Goal: Task Accomplishment & Management: Complete application form

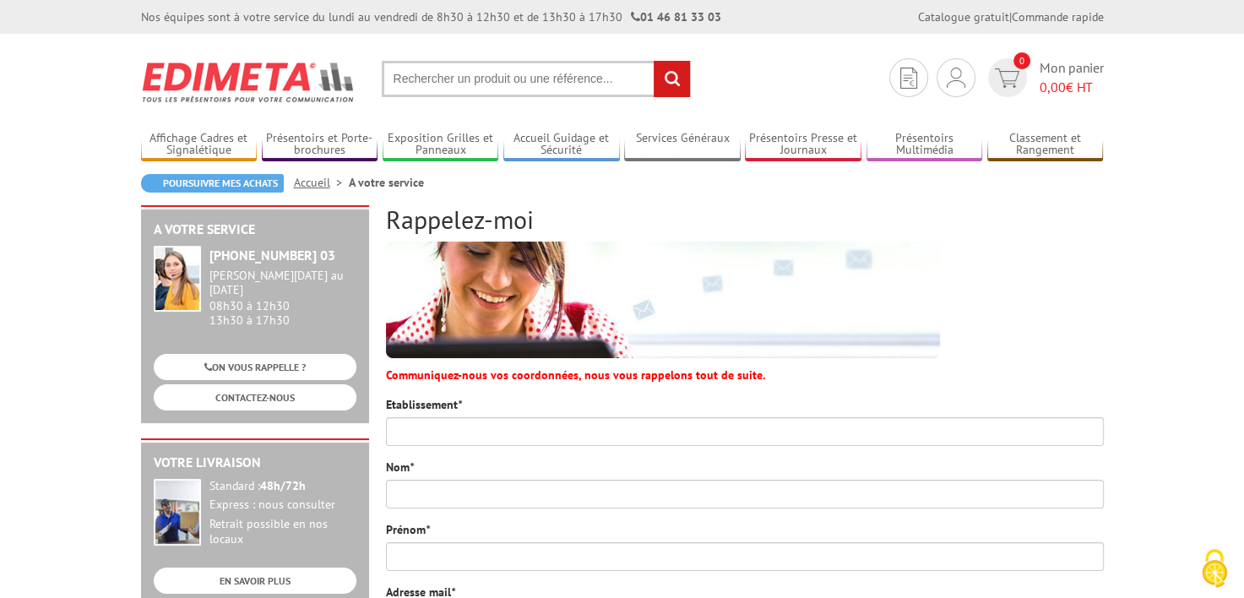
scroll to position [84, 0]
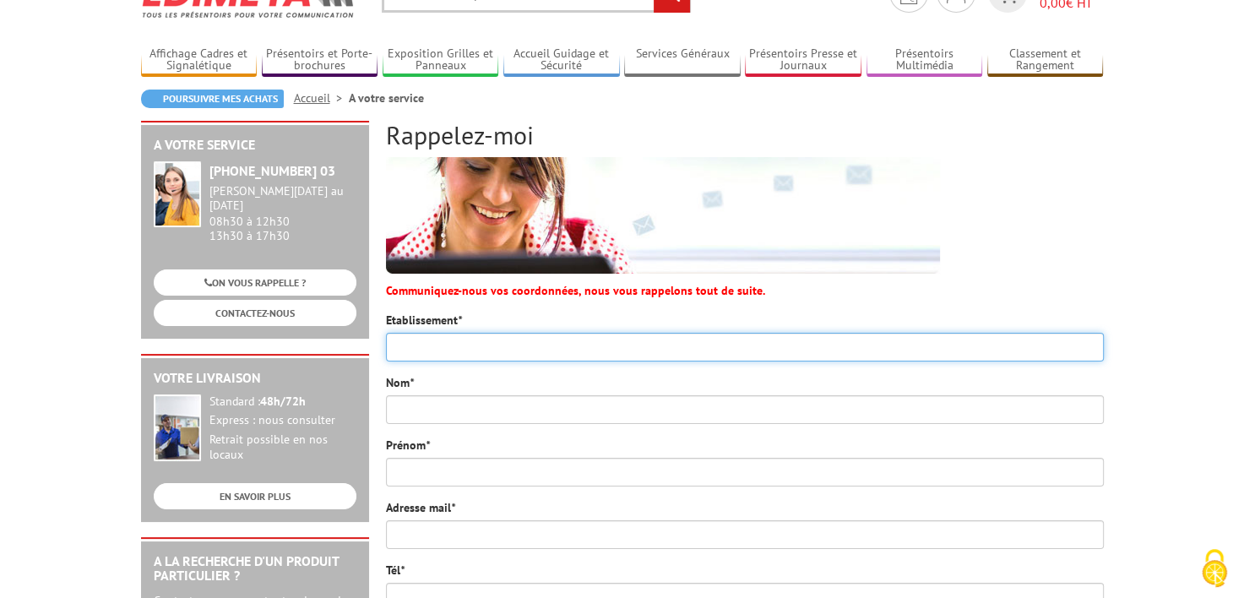
click at [503, 335] on input "Etablissement *" at bounding box center [745, 347] width 718 height 29
type input "Ecole Royale Militaire"
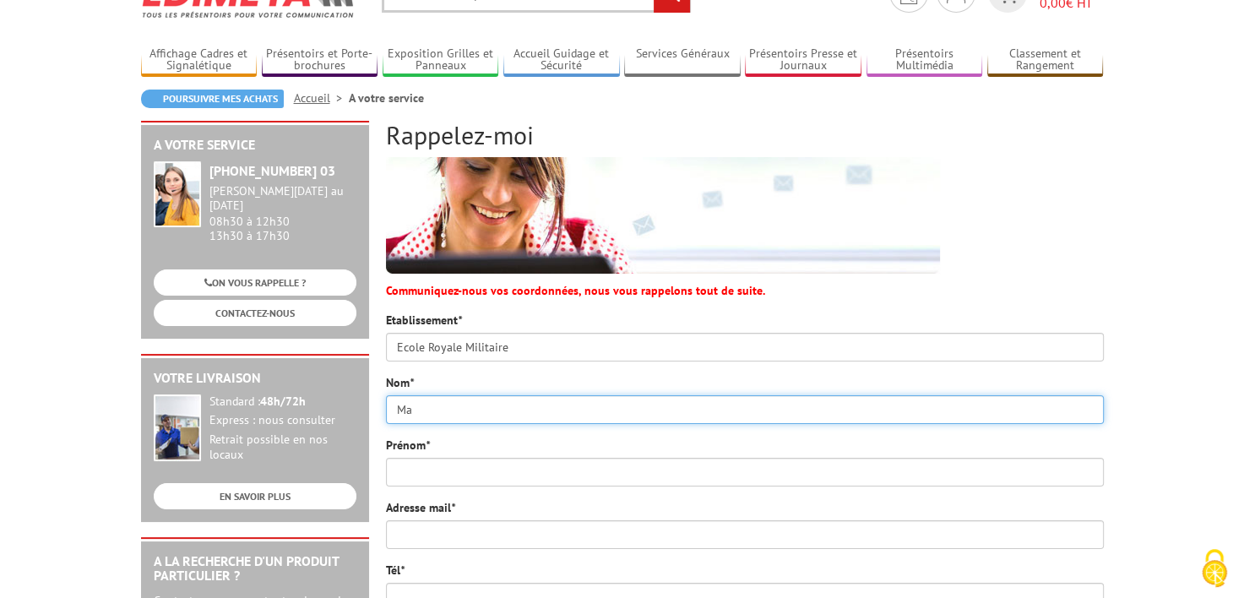
type input "Marquetecken"
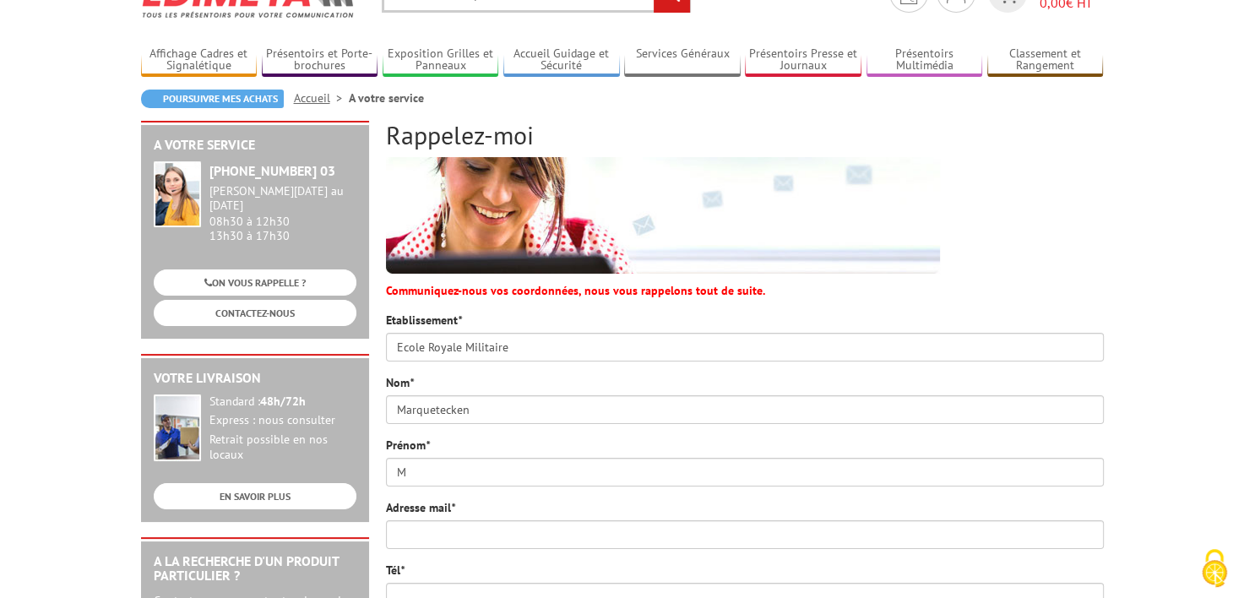
click at [668, 456] on div "Prénom * M" at bounding box center [745, 462] width 718 height 50
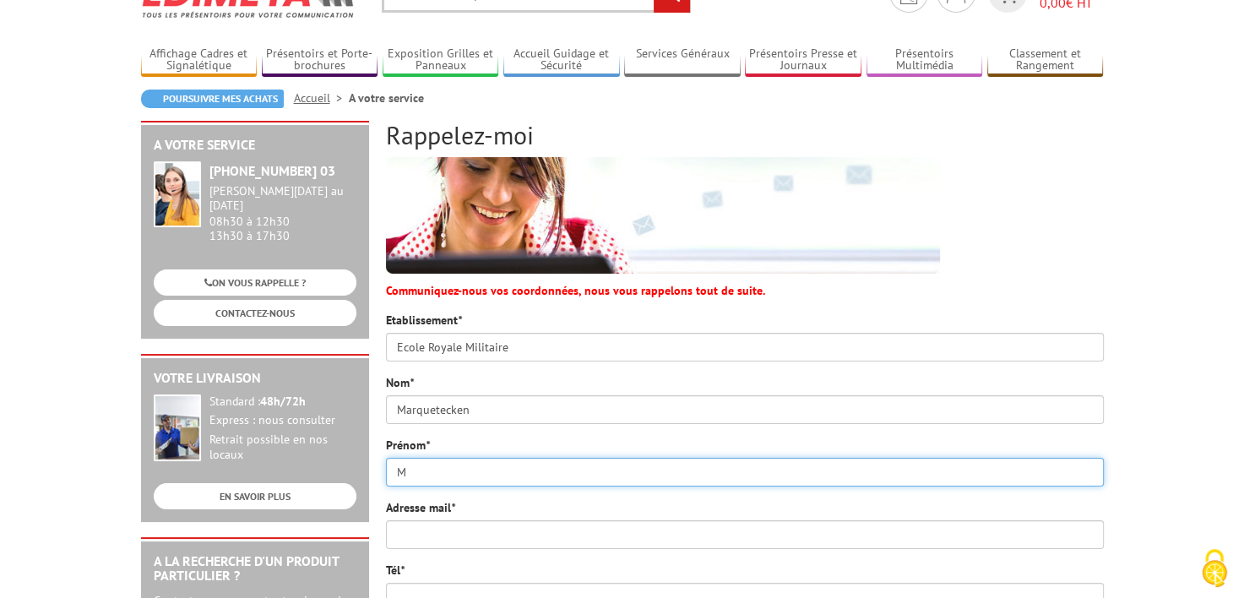
click at [655, 480] on input "M" at bounding box center [745, 472] width 718 height 29
type input "Morgane"
type input "[EMAIL_ADDRESS][DOMAIN_NAME]"
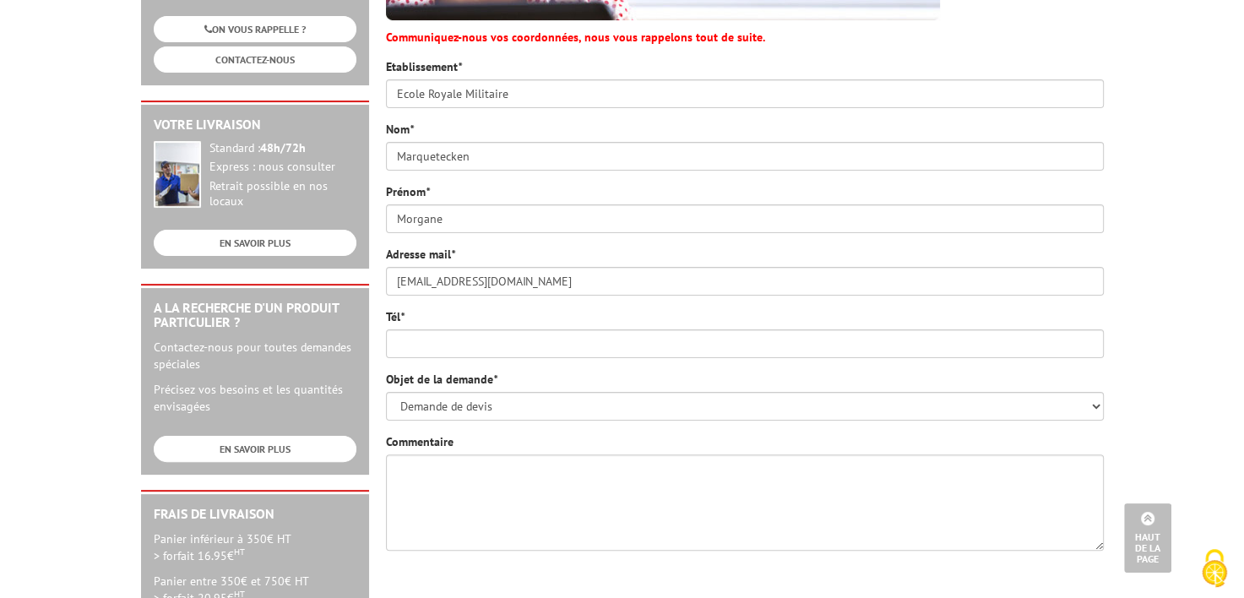
click at [481, 321] on div "Tél *" at bounding box center [745, 333] width 718 height 50
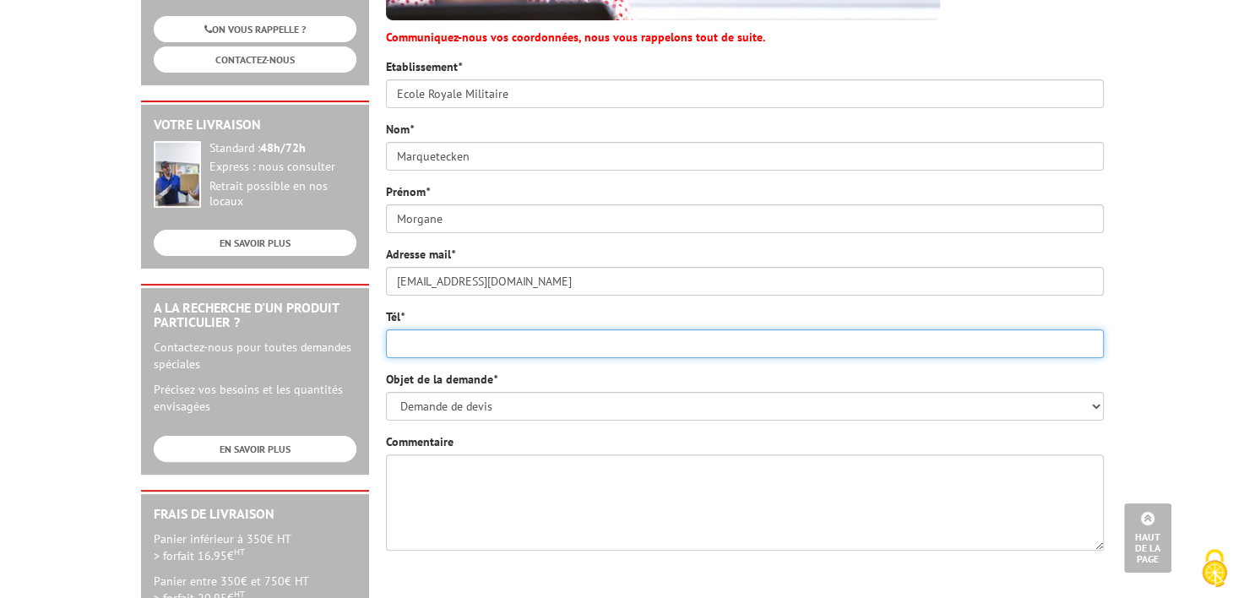
click at [481, 332] on input "Tél *" at bounding box center [745, 343] width 718 height 29
type input "[PHONE_NUMBER]"
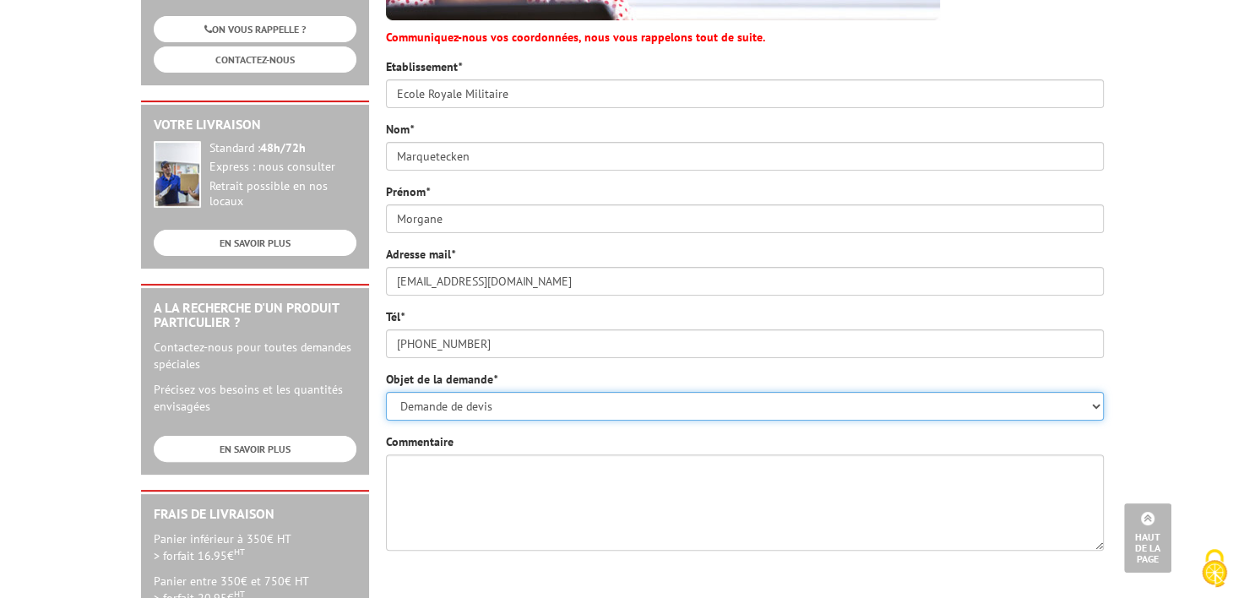
click at [511, 413] on select "Demande de devis Informations produits Fabrications spéciales Réclamations Dupl…" at bounding box center [745, 406] width 718 height 29
click at [386, 392] on select "Demande de devis Informations produits Fabrications spéciales Réclamations Dupl…" at bounding box center [745, 406] width 718 height 29
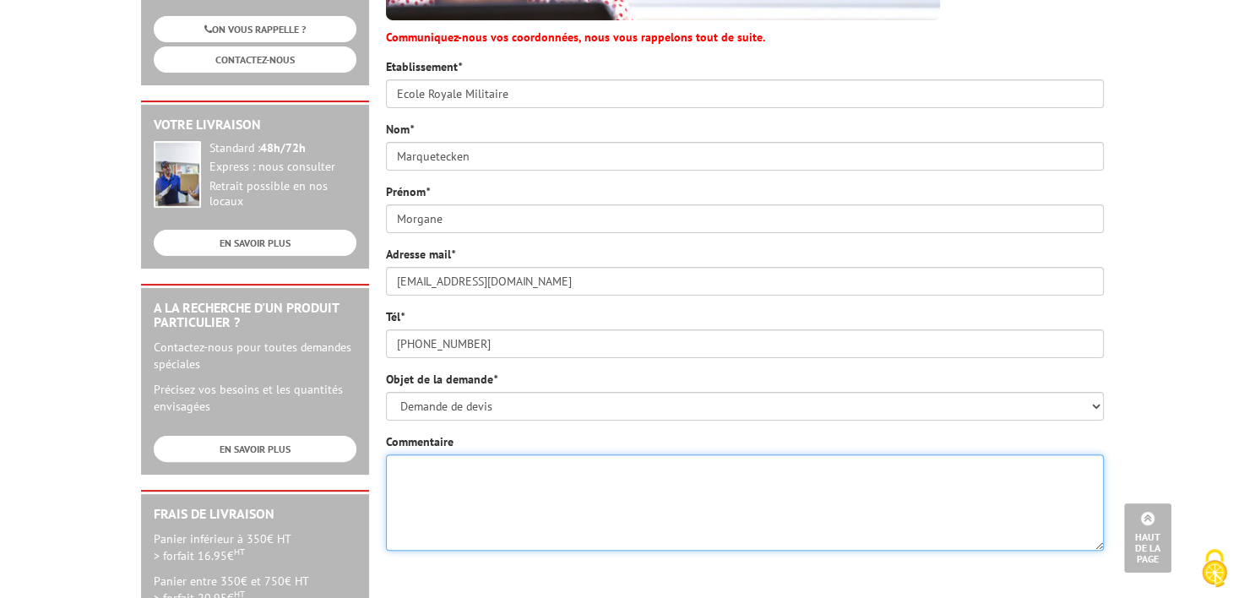
click at [522, 481] on textarea "Commentaire" at bounding box center [745, 502] width 718 height 96
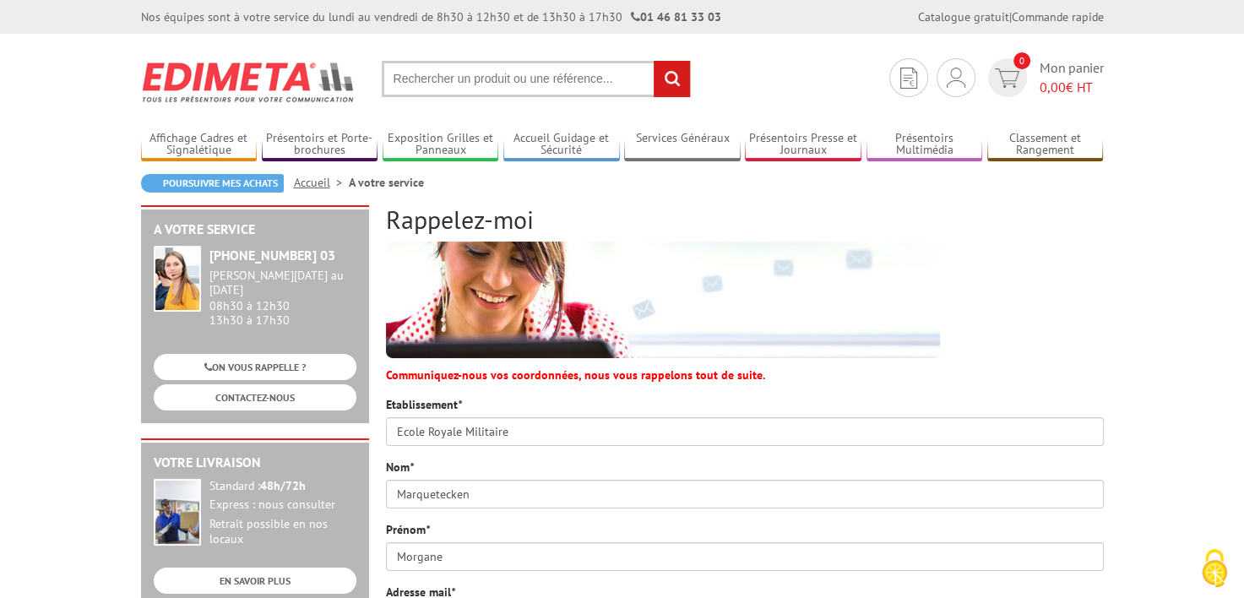
scroll to position [507, 0]
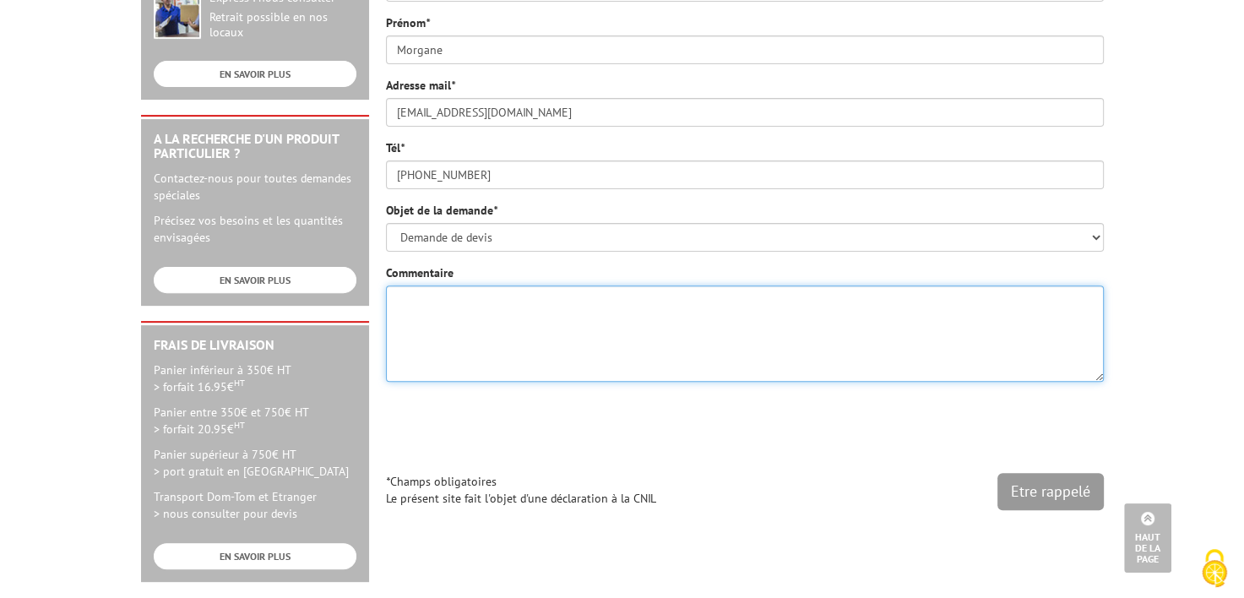
click at [525, 364] on textarea "Commentaire" at bounding box center [745, 334] width 718 height 96
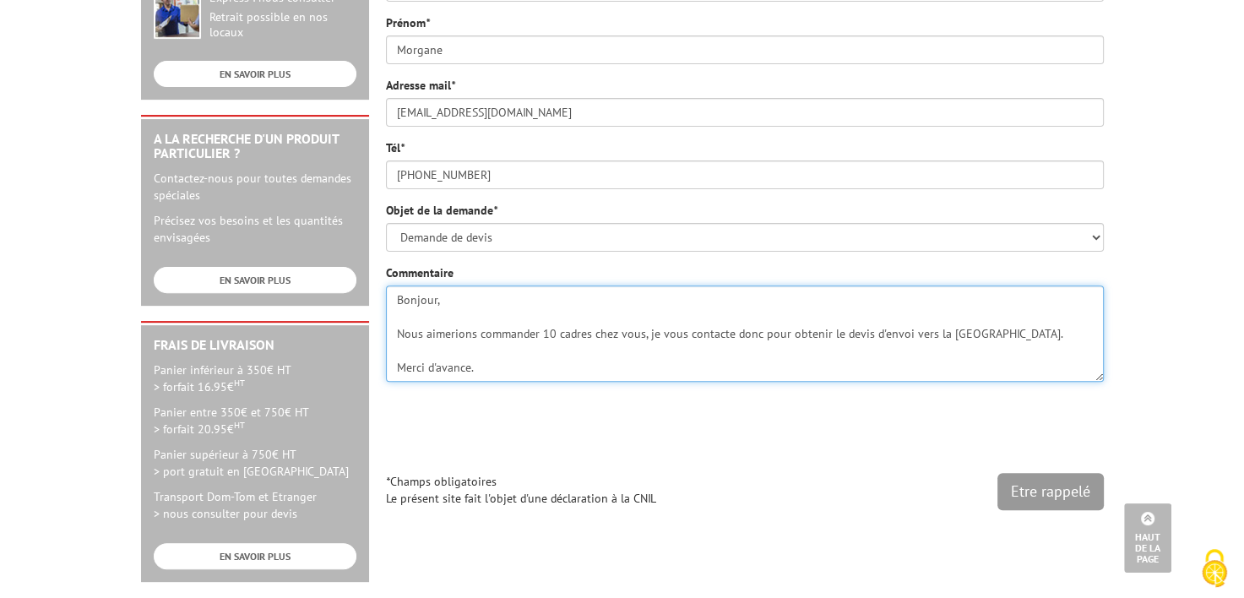
click at [650, 334] on textarea "Bonjour, Nous aimerions commander 10 cadres chez vous, je vous contacte donc po…" at bounding box center [745, 334] width 718 height 96
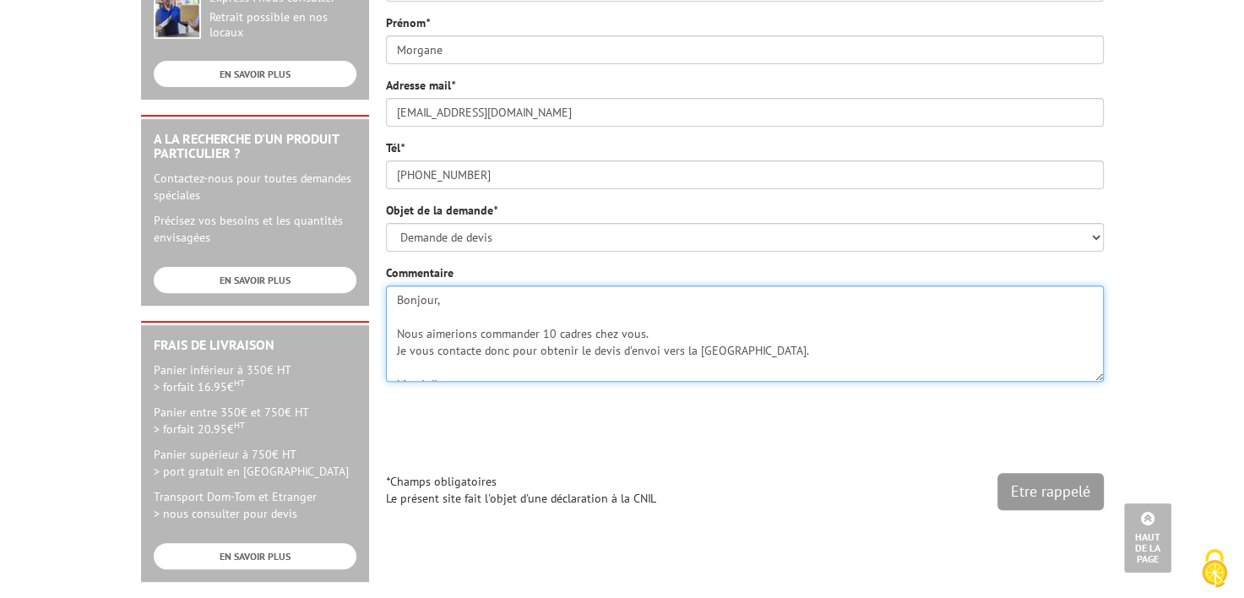
drag, startPoint x: 653, startPoint y: 330, endPoint x: 590, endPoint y: 325, distance: 63.6
click at [590, 325] on textarea "Bonjour, Nous aimerions commander 10 cadres chez vous. Je vous contacte donc po…" at bounding box center [745, 334] width 718 height 96
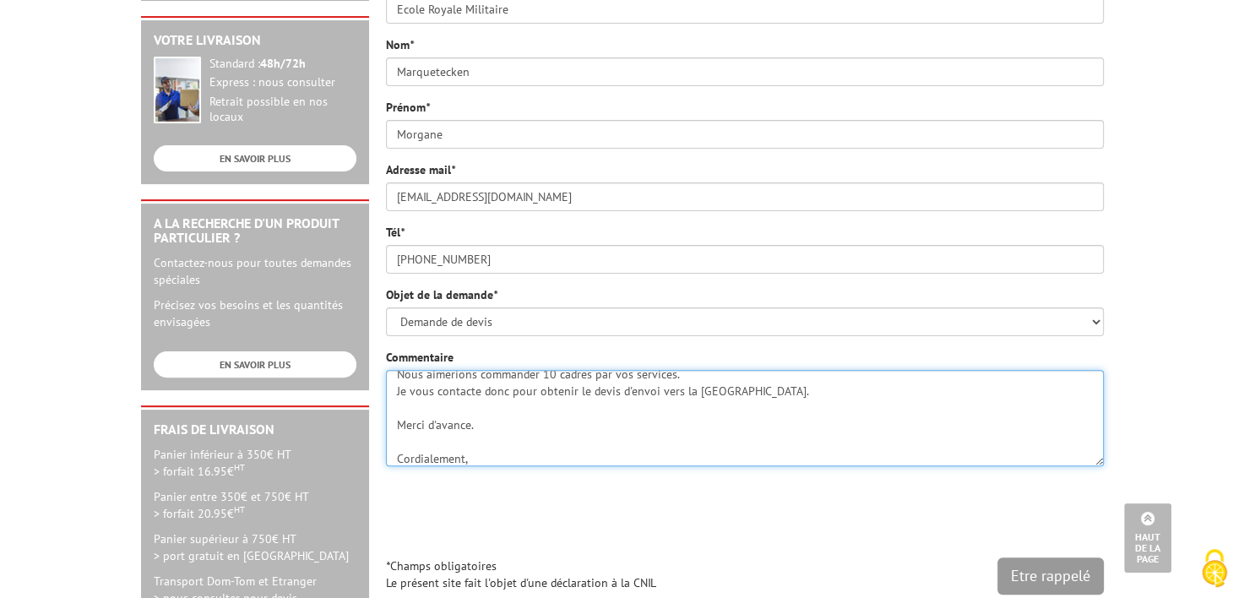
scroll to position [68, 0]
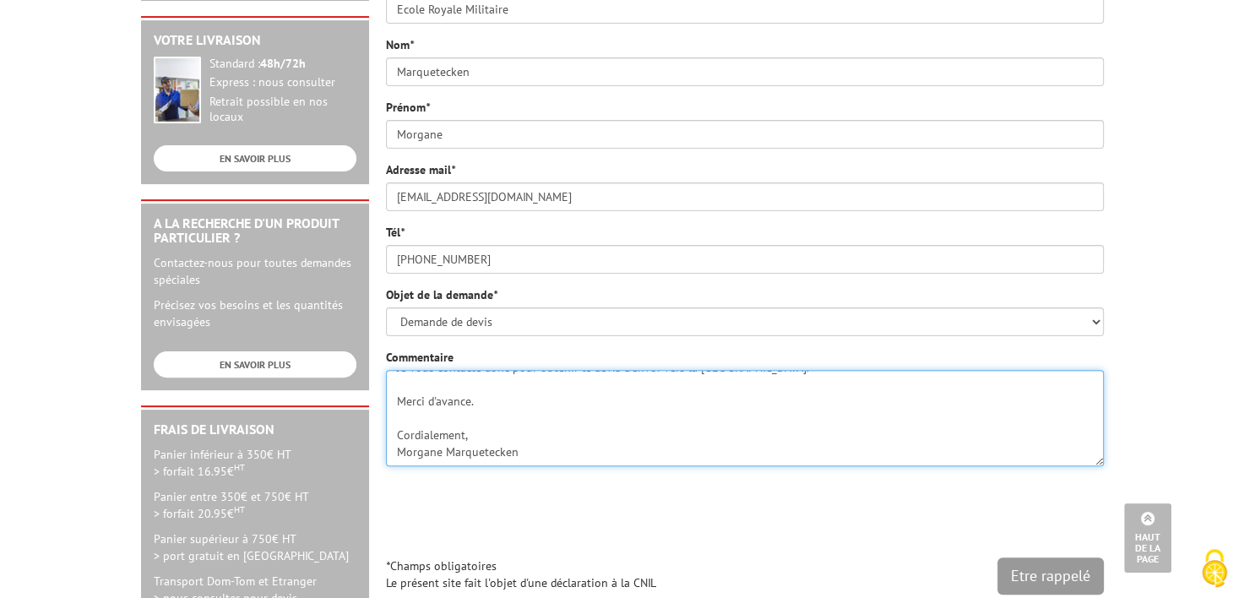
type textarea "Bonjour, Nous aimerions commander 10 cadres par vos services. Je vous contacte …"
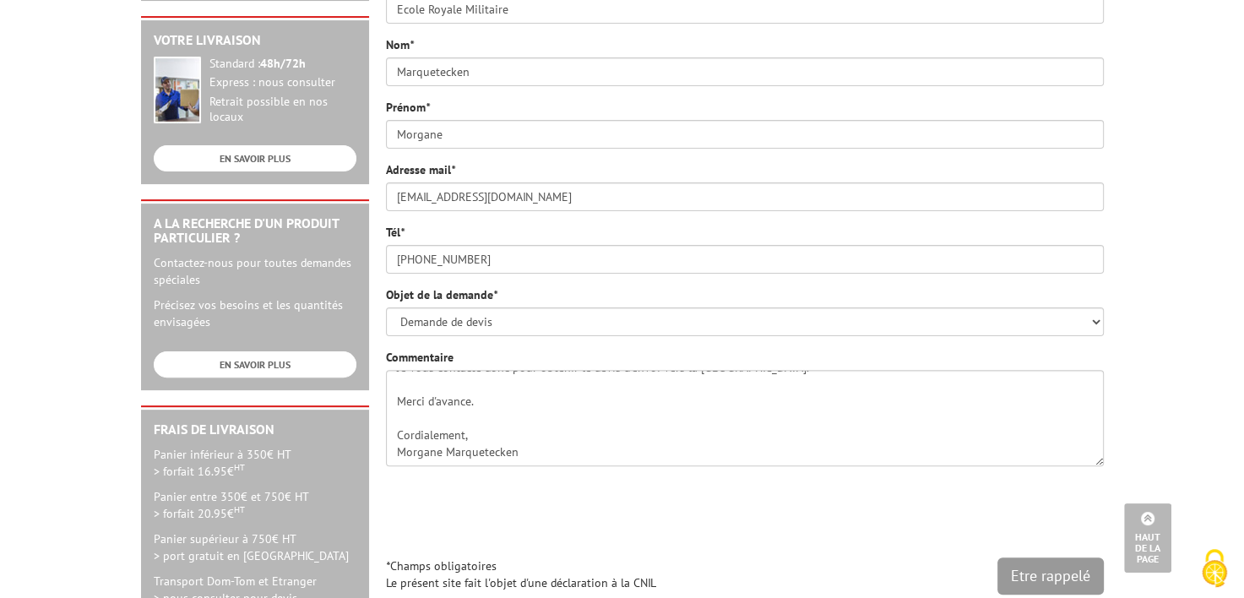
scroll to position [591, 0]
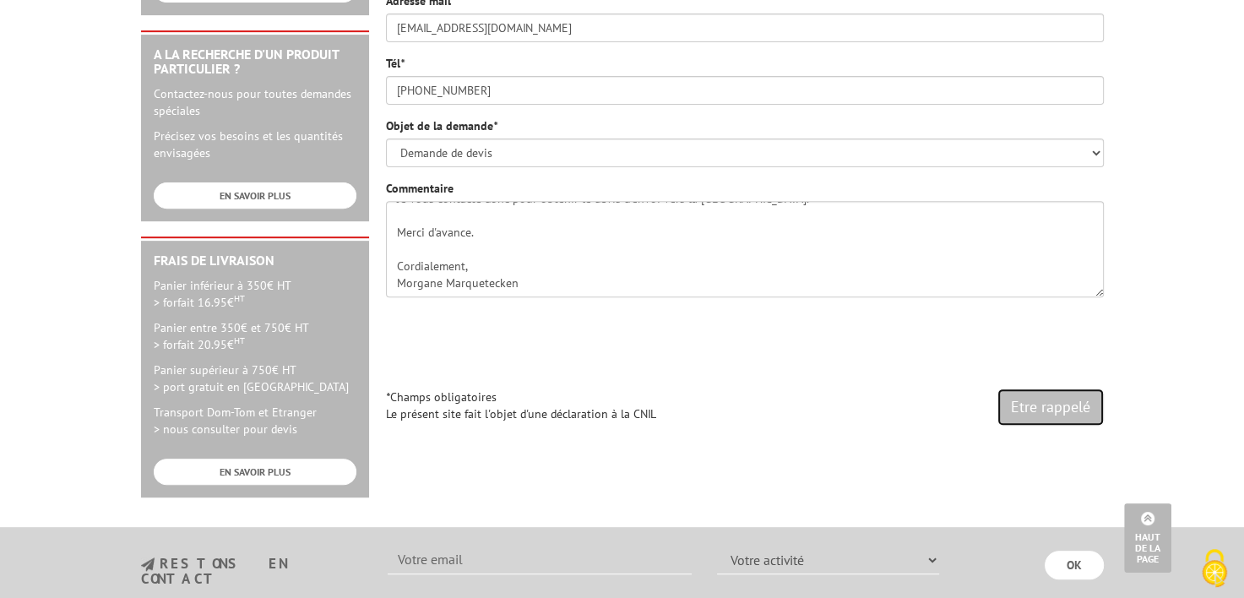
click at [1063, 405] on input "Etre rappelé" at bounding box center [1051, 407] width 106 height 37
